Goal: Task Accomplishment & Management: Manage account settings

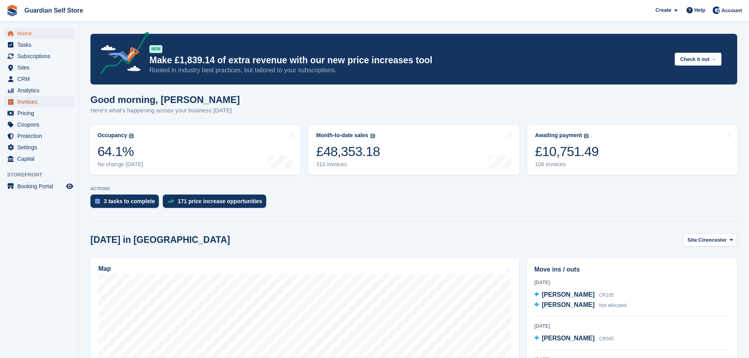
click at [44, 106] on span "Invoices" at bounding box center [40, 101] width 47 height 11
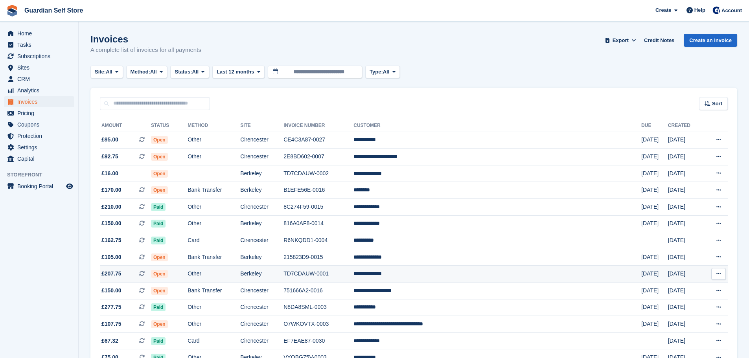
scroll to position [66, 0]
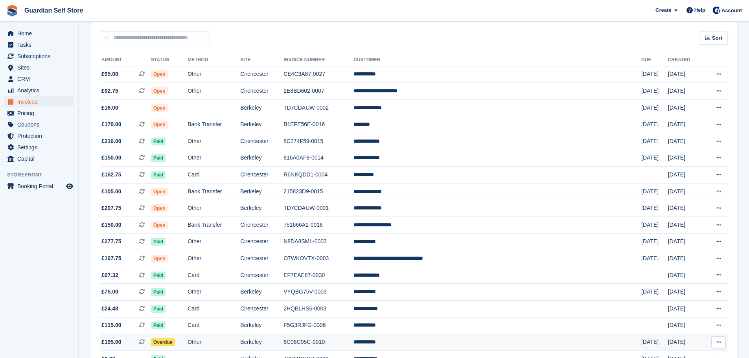
click at [283, 346] on td "Berkeley" at bounding box center [261, 342] width 43 height 17
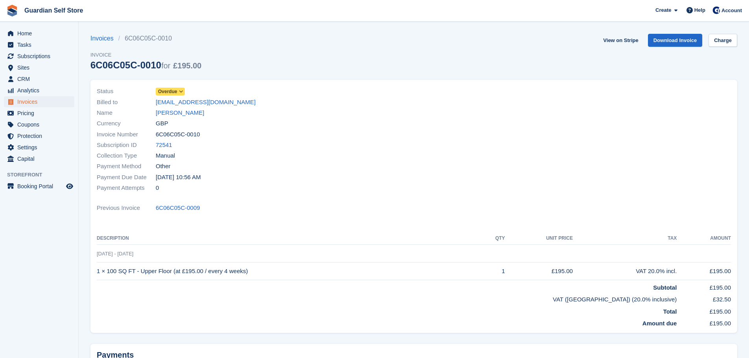
click at [169, 92] on span "Overdue" at bounding box center [167, 91] width 19 height 7
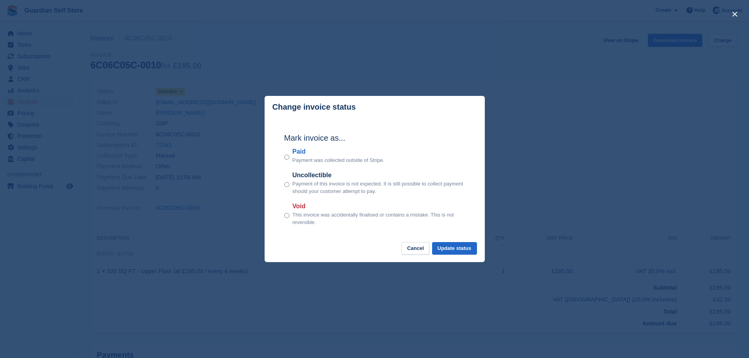
click at [301, 154] on label "Paid" at bounding box center [338, 151] width 92 height 9
click at [456, 255] on button "Update status" at bounding box center [454, 248] width 45 height 13
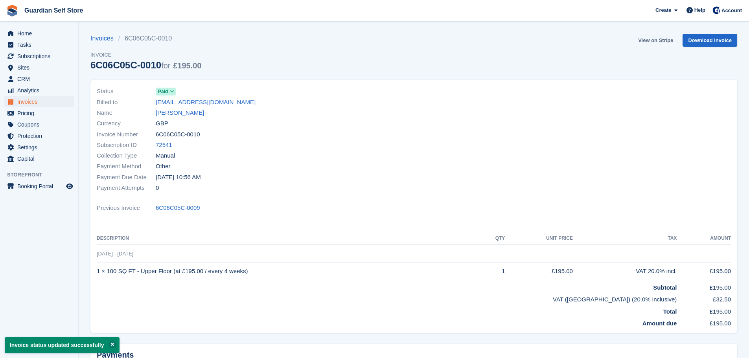
click at [665, 41] on link "View on Stripe" at bounding box center [655, 40] width 41 height 13
click at [33, 105] on span "Invoices" at bounding box center [40, 101] width 47 height 11
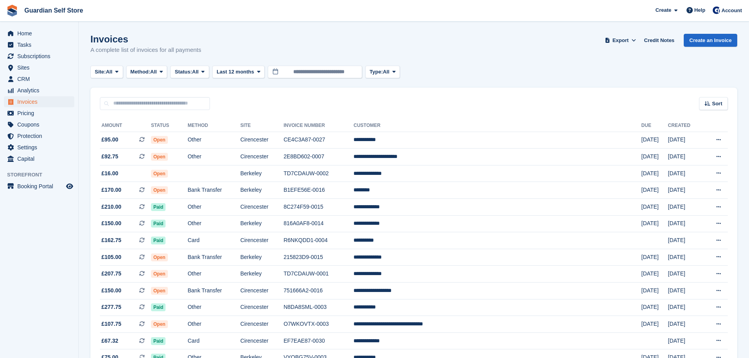
click at [170, 108] on input "text" at bounding box center [155, 103] width 110 height 13
click at [187, 174] on td "Open" at bounding box center [169, 173] width 37 height 17
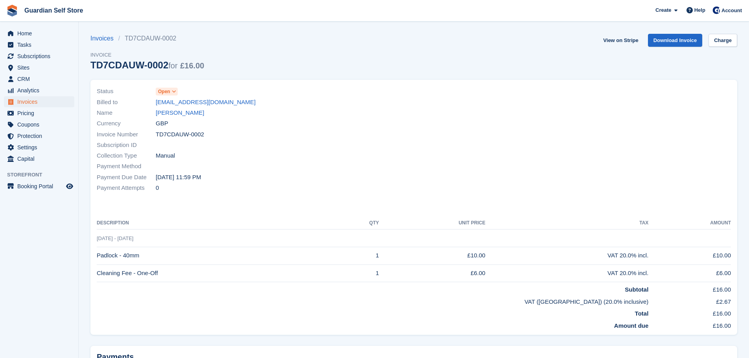
click at [170, 92] on span "Open" at bounding box center [167, 92] width 22 height 8
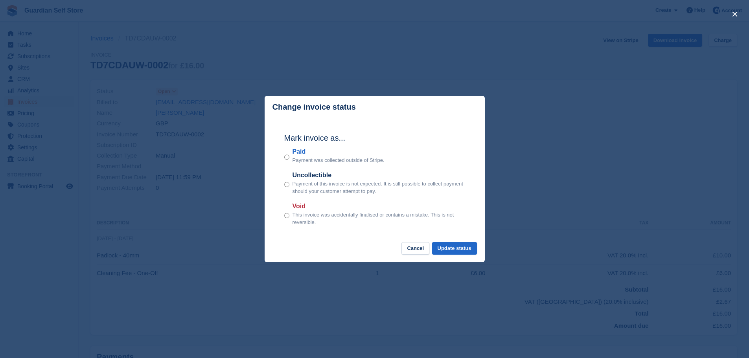
click at [300, 151] on label "Paid" at bounding box center [338, 151] width 92 height 9
click at [440, 248] on button "Update status" at bounding box center [454, 248] width 45 height 13
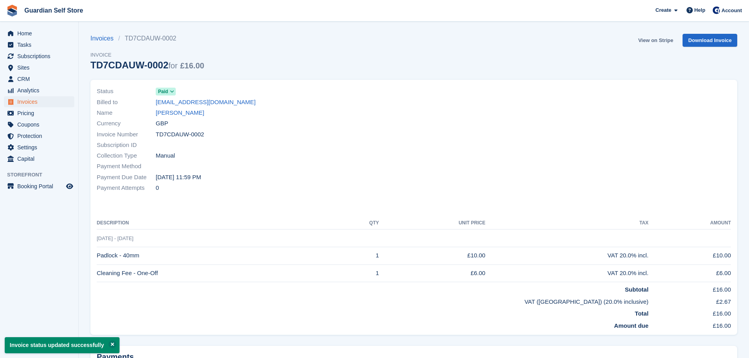
click at [640, 40] on link "View on Stripe" at bounding box center [655, 40] width 41 height 13
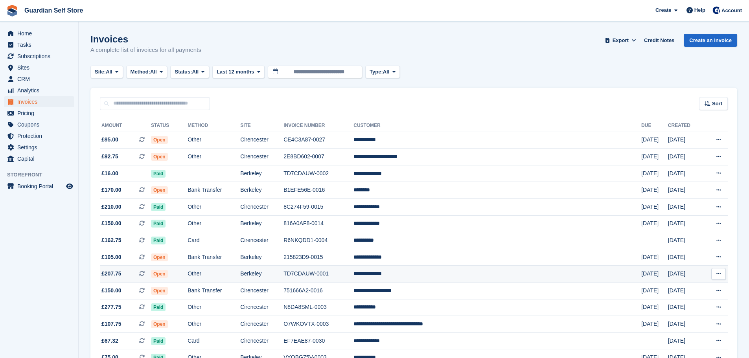
click at [239, 277] on td "Other" at bounding box center [213, 274] width 53 height 17
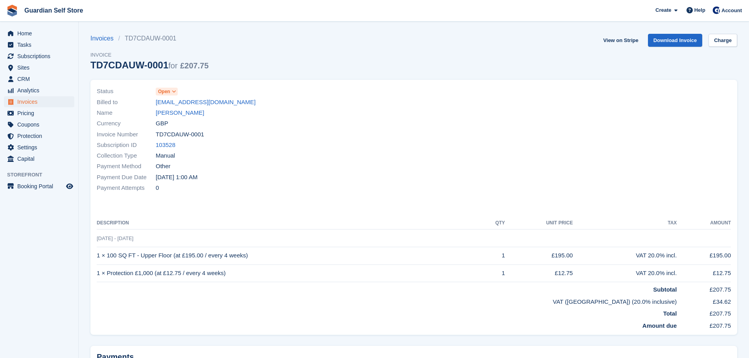
click at [166, 94] on span "Open" at bounding box center [164, 91] width 12 height 7
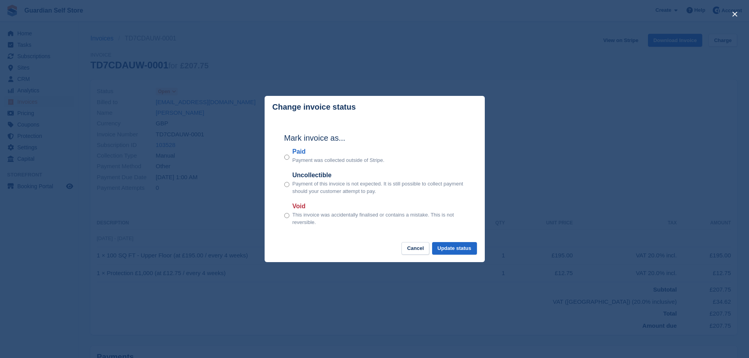
click at [309, 156] on label "Paid" at bounding box center [338, 151] width 92 height 9
click at [453, 249] on button "Update status" at bounding box center [454, 248] width 45 height 13
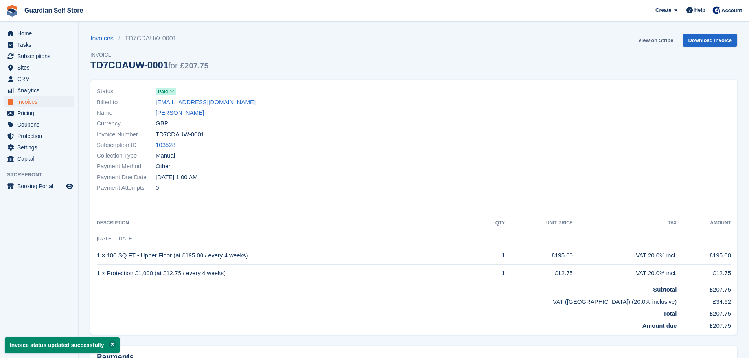
click at [660, 42] on link "View on Stripe" at bounding box center [655, 40] width 41 height 13
click at [30, 101] on span "Invoices" at bounding box center [40, 101] width 47 height 11
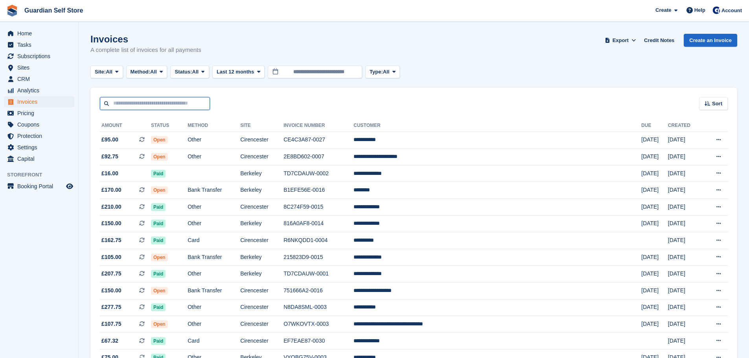
click at [149, 102] on input "text" at bounding box center [155, 103] width 110 height 13
type input "****"
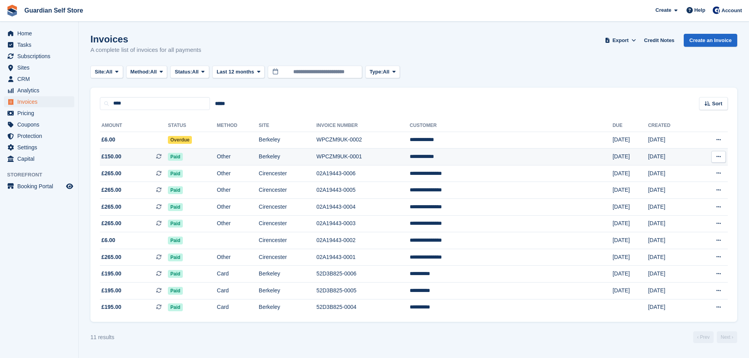
click at [151, 158] on span "£150.00 This is a recurring subscription invoice." at bounding box center [134, 156] width 68 height 8
click at [151, 142] on span "£6.00" at bounding box center [134, 140] width 68 height 8
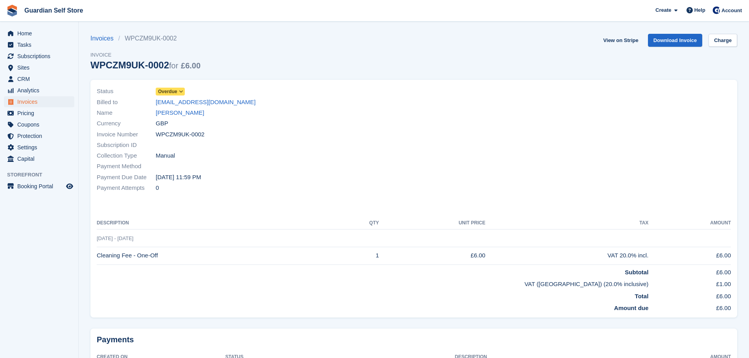
click at [177, 94] on span "Overdue" at bounding box center [170, 92] width 29 height 8
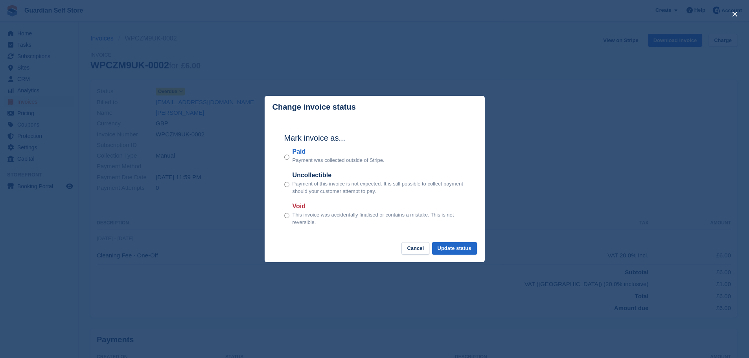
click at [298, 148] on label "Paid" at bounding box center [338, 151] width 92 height 9
click at [454, 241] on div "Mark invoice as... Paid Payment was collected outside of Stripe. Uncollectible …" at bounding box center [374, 180] width 196 height 124
click at [457, 244] on button "Update status" at bounding box center [454, 248] width 45 height 13
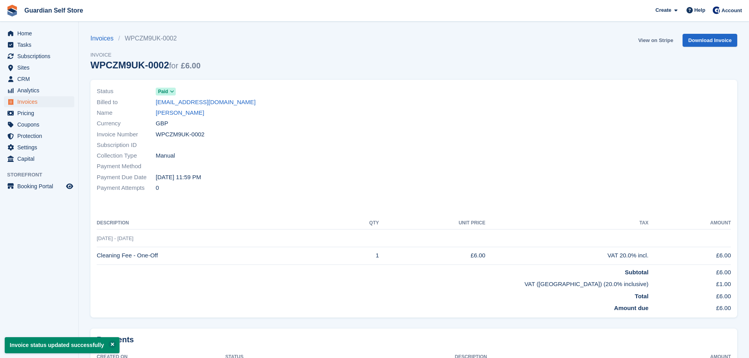
click at [651, 42] on link "View on Stripe" at bounding box center [655, 40] width 41 height 13
click at [42, 103] on span "Invoices" at bounding box center [40, 101] width 47 height 11
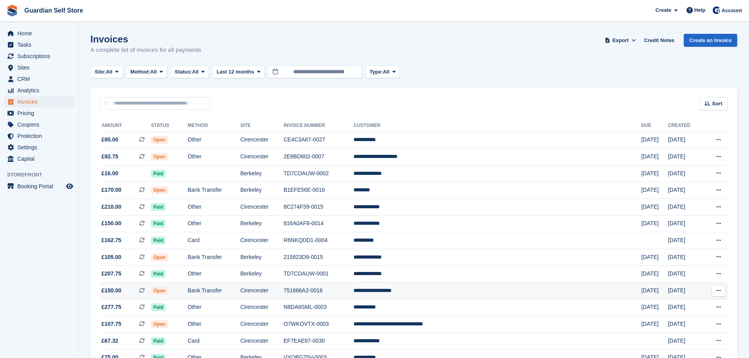
click at [283, 288] on td "Cirencester" at bounding box center [261, 291] width 43 height 17
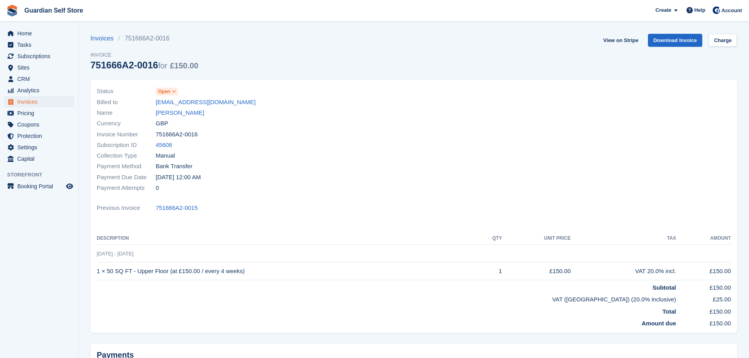
click at [167, 91] on span "Open" at bounding box center [164, 91] width 12 height 7
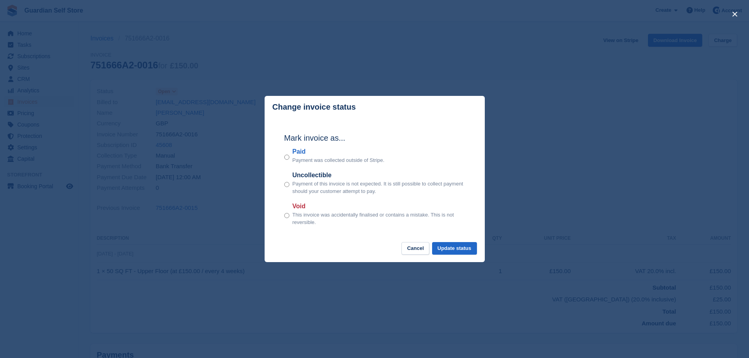
click at [298, 151] on label "Paid" at bounding box center [338, 151] width 92 height 9
click at [461, 244] on button "Update status" at bounding box center [454, 248] width 45 height 13
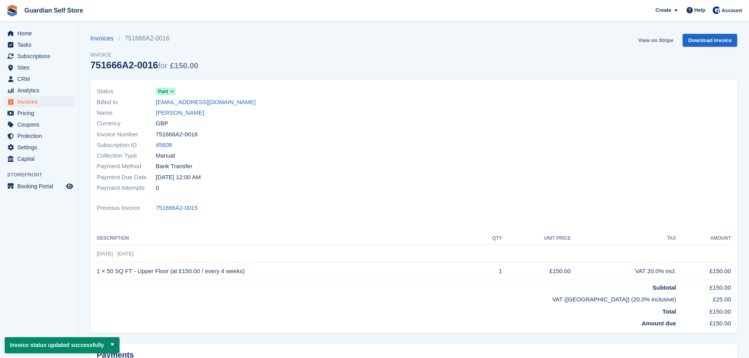
click at [643, 39] on link "View on Stripe" at bounding box center [655, 40] width 41 height 13
click at [32, 31] on span "Home" at bounding box center [40, 33] width 47 height 11
